Goal: Task Accomplishment & Management: Use online tool/utility

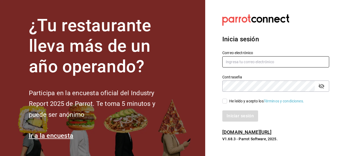
type input "[EMAIL_ADDRESS][PERSON_NAME][DOMAIN_NAME]"
click at [223, 100] on input "He leído y acepto los Términos y condiciones." at bounding box center [224, 101] width 5 height 5
checkbox input "true"
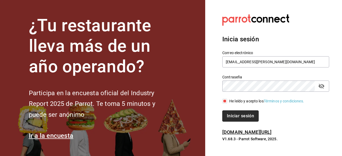
click at [236, 117] on button "Iniciar sesión" at bounding box center [240, 116] width 36 height 11
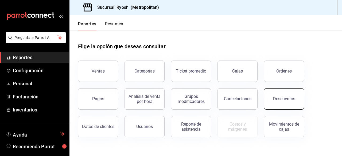
click at [276, 102] on button "Descuentos" at bounding box center [284, 98] width 40 height 21
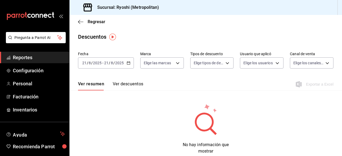
click at [128, 65] on div "[DATE] [DATE] - [DATE] [DATE]" at bounding box center [106, 62] width 56 height 11
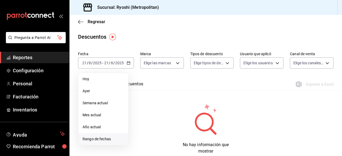
click at [101, 141] on span "Rango de fechas" at bounding box center [103, 140] width 41 height 6
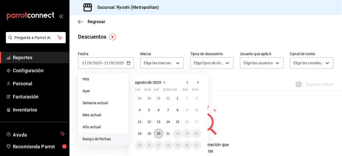
click at [158, 132] on abbr "20" at bounding box center [158, 134] width 3 height 4
click at [169, 136] on abbr "21" at bounding box center [167, 134] width 3 height 4
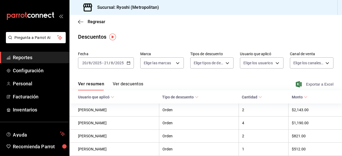
click at [310, 86] on span "Exportar a Excel" at bounding box center [315, 84] width 37 height 6
click at [79, 20] on icon "button" at bounding box center [80, 22] width 5 height 5
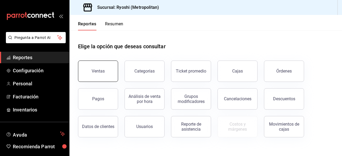
click at [95, 67] on button "Ventas" at bounding box center [98, 71] width 40 height 21
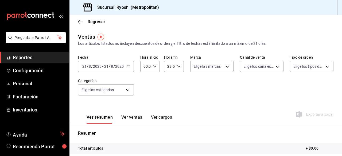
click at [129, 66] on \(Stroke\) "button" at bounding box center [128, 66] width 3 height 0
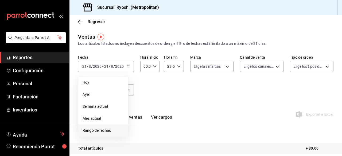
click at [103, 131] on span "Rango de fechas" at bounding box center [103, 131] width 41 height 6
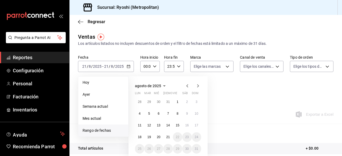
click at [103, 132] on span "Rango de fechas" at bounding box center [103, 131] width 41 height 6
click at [158, 138] on abbr "20" at bounding box center [158, 138] width 3 height 4
click at [166, 138] on abbr "21" at bounding box center [167, 138] width 3 height 4
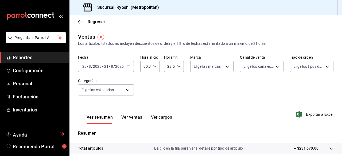
click at [154, 67] on icon "button" at bounding box center [155, 67] width 4 height 4
click at [144, 106] on span "02" at bounding box center [144, 106] width 1 height 4
type input "02:00"
click at [144, 113] on span "05" at bounding box center [144, 112] width 1 height 4
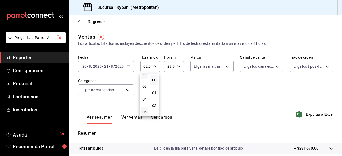
type input "05:00"
click at [152, 83] on button "00" at bounding box center [153, 80] width 7 height 11
click at [177, 67] on div at bounding box center [171, 78] width 342 height 156
click at [177, 67] on icon "button" at bounding box center [179, 67] width 4 height 4
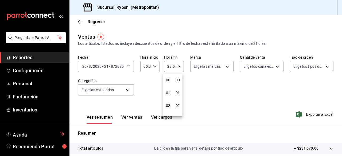
scroll to position [727, 0]
click at [168, 85] on span "21" at bounding box center [168, 84] width 1 height 4
type input "21:59"
click at [168, 81] on span "05" at bounding box center [168, 80] width 1 height 4
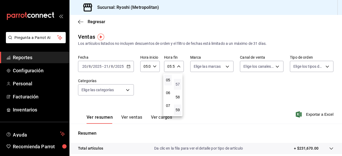
click at [177, 85] on span "57" at bounding box center [177, 84] width 1 height 4
type input "05:57"
click at [176, 85] on button "01" at bounding box center [177, 82] width 7 height 11
type input "05:01"
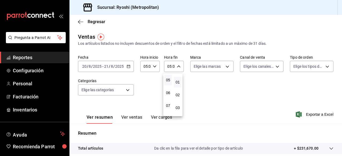
click at [263, 95] on div at bounding box center [171, 78] width 342 height 156
click at [307, 118] on div "Ver resumen Ver ventas Ver cargos Exportar a Excel" at bounding box center [205, 113] width 273 height 22
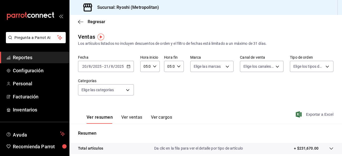
click at [307, 115] on span "Exportar a Excel" at bounding box center [315, 114] width 37 height 6
click at [82, 21] on icon "button" at bounding box center [80, 22] width 5 height 5
